Goal: Information Seeking & Learning: Learn about a topic

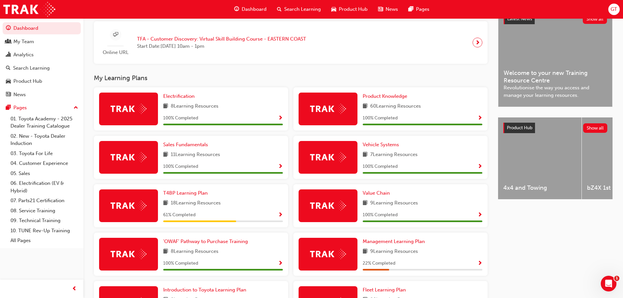
scroll to position [163, 0]
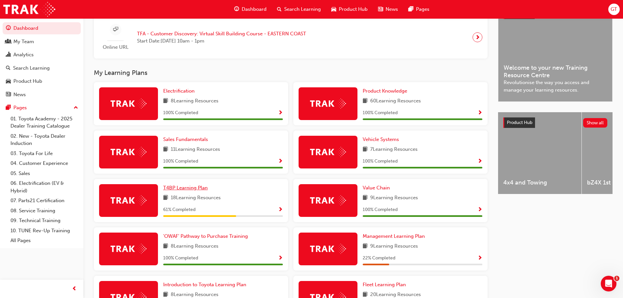
click at [184, 190] on span "T4BP Learning Plan" at bounding box center [185, 188] width 44 height 6
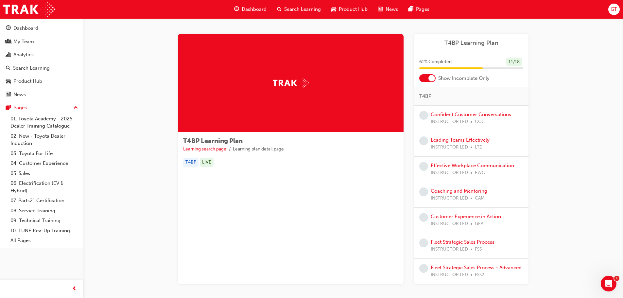
scroll to position [33, 0]
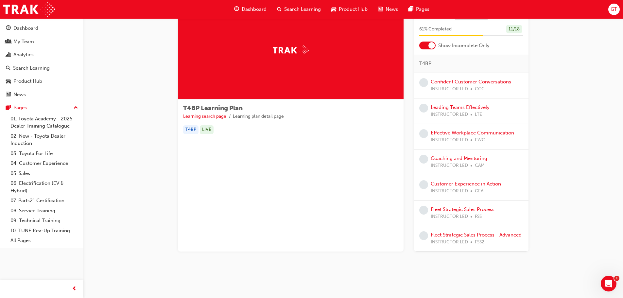
click at [446, 82] on link "Confident Customer Conversations" at bounding box center [471, 82] width 80 height 6
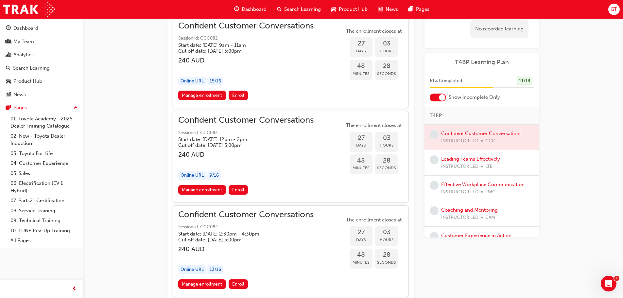
scroll to position [284, 0]
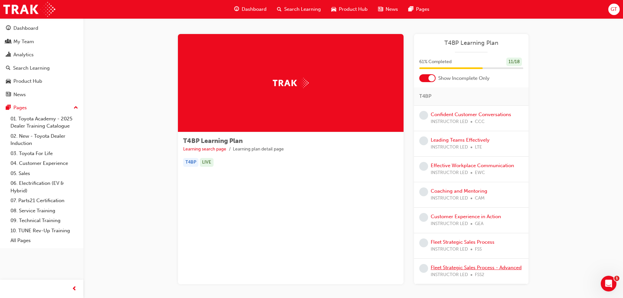
click at [443, 268] on link "Fleet Strategic Sales Process - Advanced" at bounding box center [476, 268] width 91 height 6
